Goal: Entertainment & Leisure: Browse casually

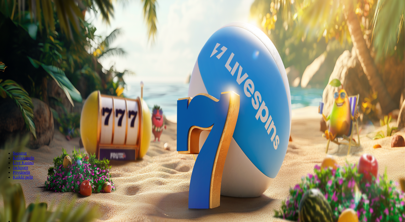
click at [30, 21] on span "Kirjaudu" at bounding box center [36, 19] width 13 height 4
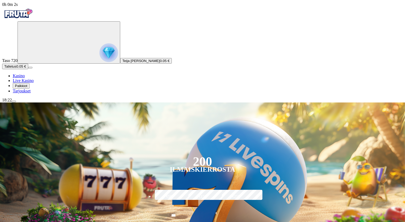
click at [99, 62] on img "Primary" at bounding box center [108, 52] width 19 height 19
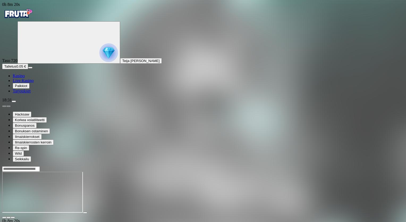
click at [39, 62] on icon "Primary" at bounding box center [60, 42] width 80 height 40
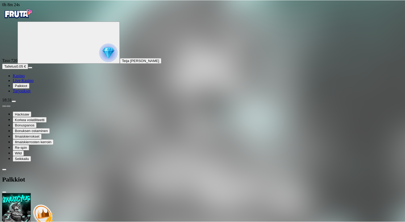
scroll to position [28, 0]
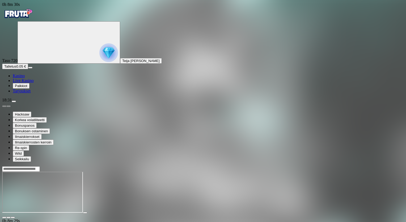
click at [13, 217] on span "fullscreen icon" at bounding box center [13, 217] width 0 height 0
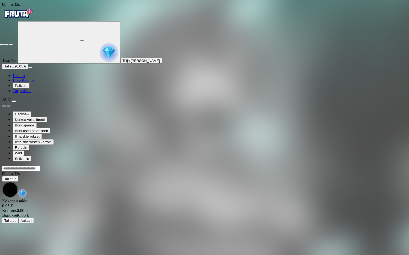
click at [2, 45] on span "close icon" at bounding box center [2, 45] width 0 height 0
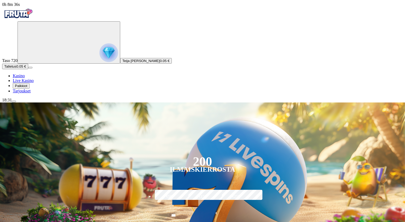
click at [99, 62] on img "Primary" at bounding box center [108, 52] width 19 height 19
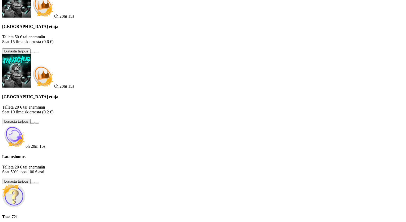
scroll to position [53, 0]
click at [35, 182] on button at bounding box center [33, 183] width 4 height 2
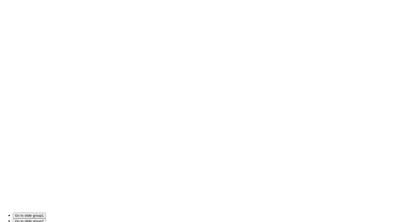
click at [112, 169] on div "6h 28m 8s [GEOGRAPHIC_DATA] etuja Talleta 250 € tai enemmän Saat 40 ilmaiskierr…" at bounding box center [203, 83] width 402 height 471
drag, startPoint x: 112, startPoint y: 169, endPoint x: 85, endPoint y: 110, distance: 64.4
type input "*"
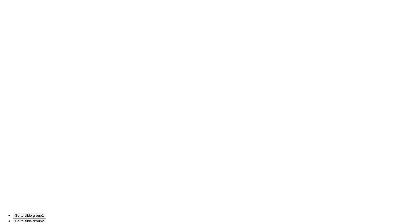
type input "**"
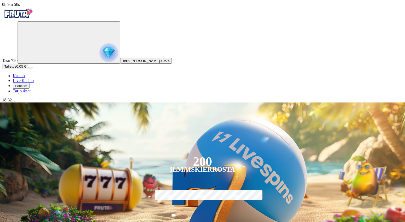
click at [99, 61] on img "Primary" at bounding box center [108, 52] width 19 height 19
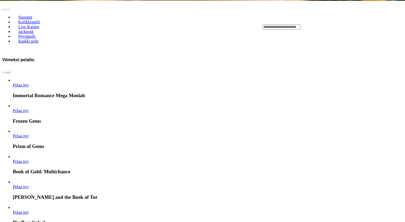
scroll to position [258, 0]
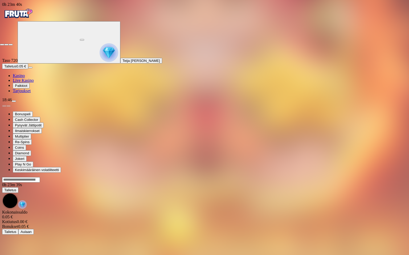
click at [2, 45] on span "close icon" at bounding box center [2, 45] width 0 height 0
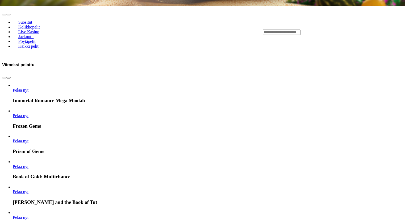
scroll to position [247, 0]
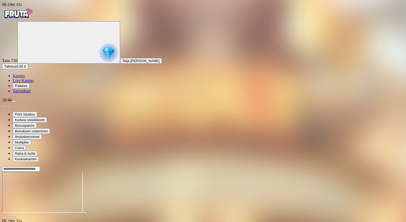
click at [13, 217] on span "fullscreen icon" at bounding box center [13, 217] width 0 height 0
